Goal: Find specific page/section: Find specific page/section

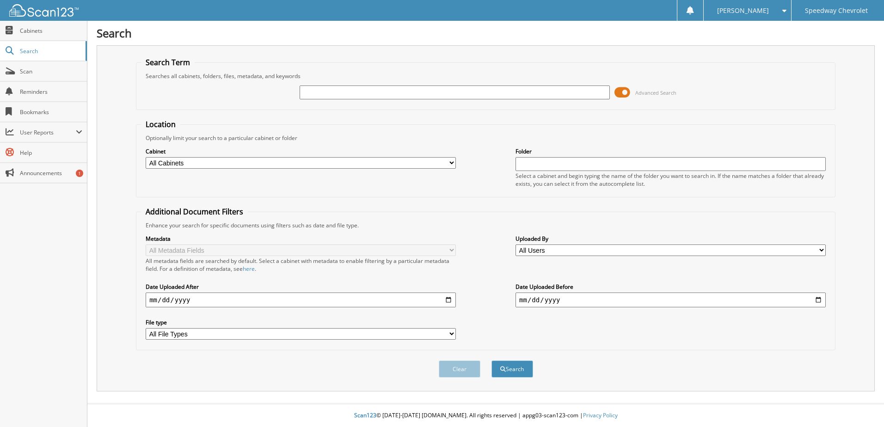
click at [362, 96] on input "text" at bounding box center [454, 92] width 310 height 14
type input "[PERSON_NAME], madison"
click at [491, 360] on button "Search" at bounding box center [512, 368] width 42 height 17
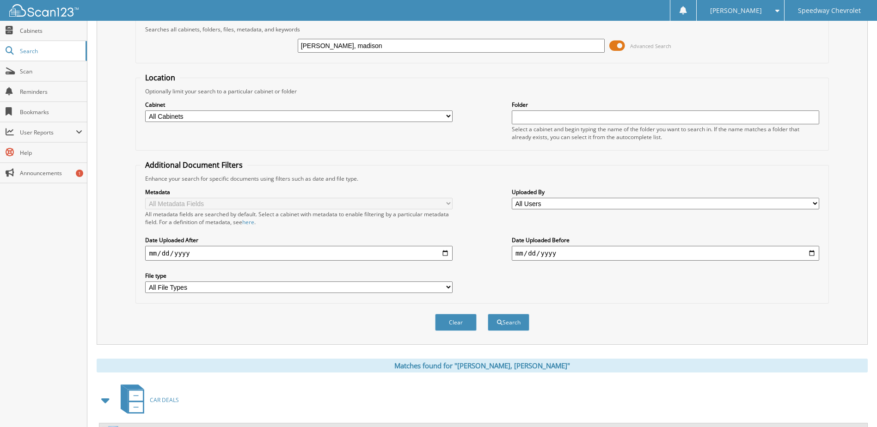
scroll to position [178, 0]
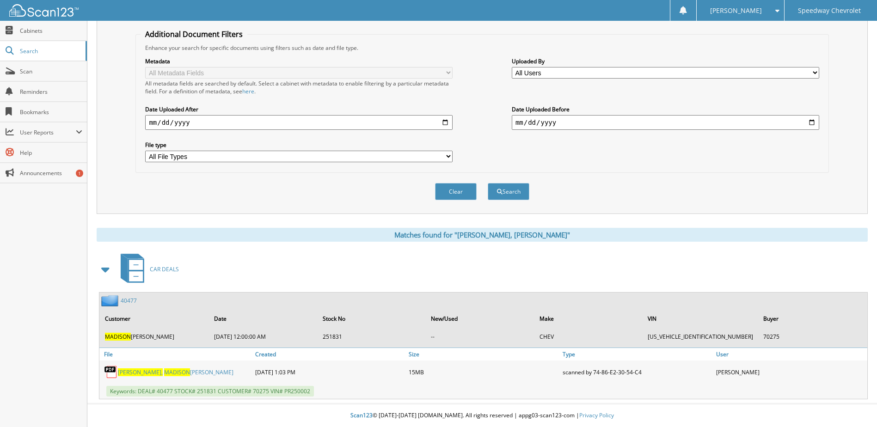
click at [183, 373] on link "[PERSON_NAME], [PERSON_NAME]" at bounding box center [176, 372] width 116 height 8
